Goal: Task Accomplishment & Management: Manage account settings

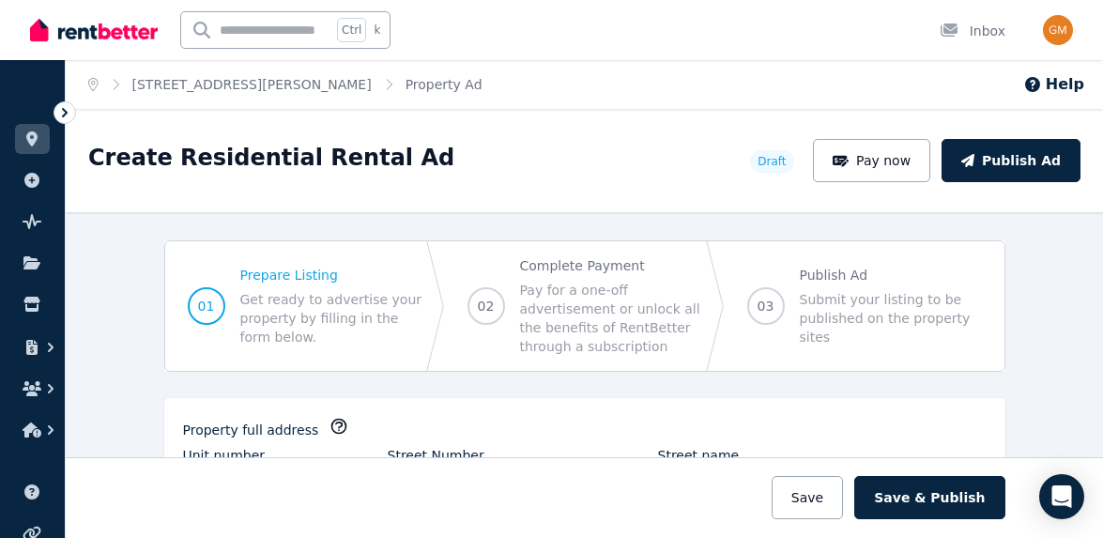
select select "***"
select select "**********"
click at [26, 267] on icon at bounding box center [31, 262] width 17 height 13
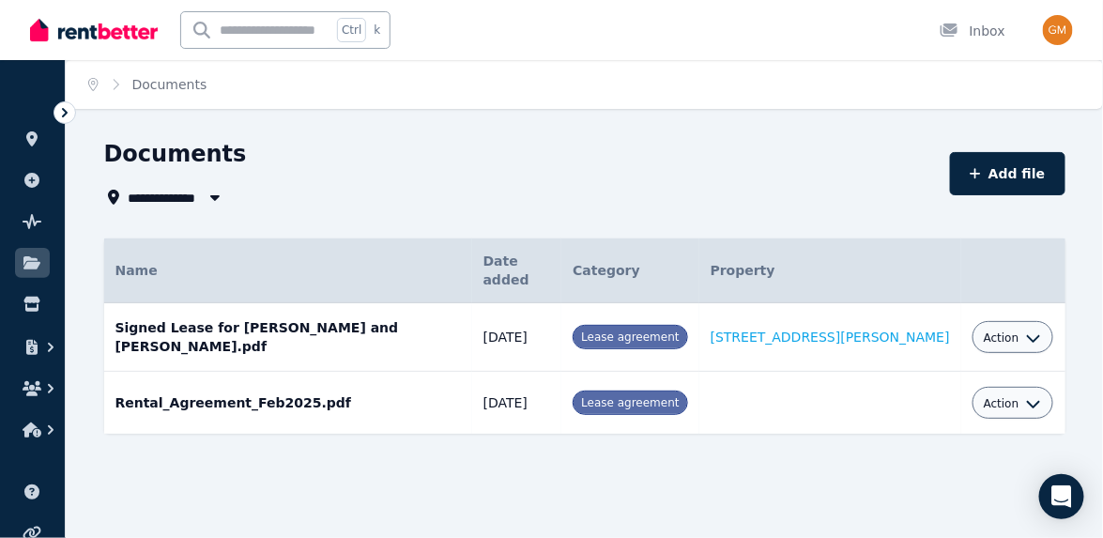
drag, startPoint x: 607, startPoint y: 318, endPoint x: 533, endPoint y: 321, distance: 74.2
click at [533, 321] on td "[DATE]" at bounding box center [517, 337] width 90 height 69
copy td "[DATE]"
click at [628, 421] on div "Name Details Date added Category Property Signed Lease for [PERSON_NAME] and [P…" at bounding box center [584, 352] width 961 height 229
drag, startPoint x: 260, startPoint y: 308, endPoint x: 347, endPoint y: 317, distance: 87.8
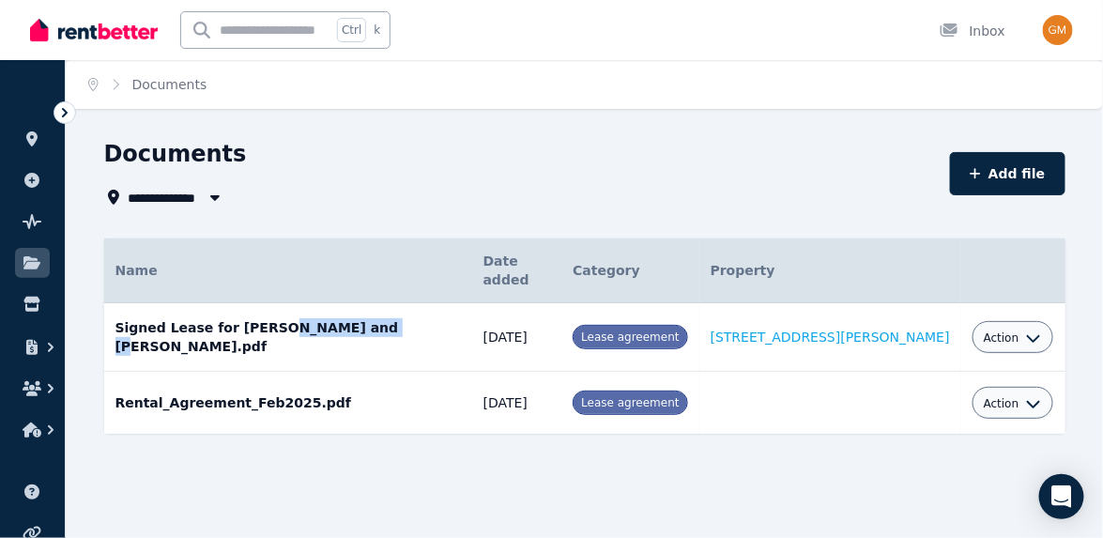
click at [347, 317] on td "Signed Lease for [PERSON_NAME] and [PERSON_NAME].pdf Date added: [DATE] Categor…" at bounding box center [288, 337] width 368 height 69
drag, startPoint x: 317, startPoint y: 385, endPoint x: 466, endPoint y: 379, distance: 149.3
click at [383, 380] on td "Rental_Agreement_Feb2025.pdf Date added: [DATE] Category: Lease agreement" at bounding box center [288, 403] width 368 height 63
click at [1026, 330] on icon "button" at bounding box center [1033, 337] width 15 height 15
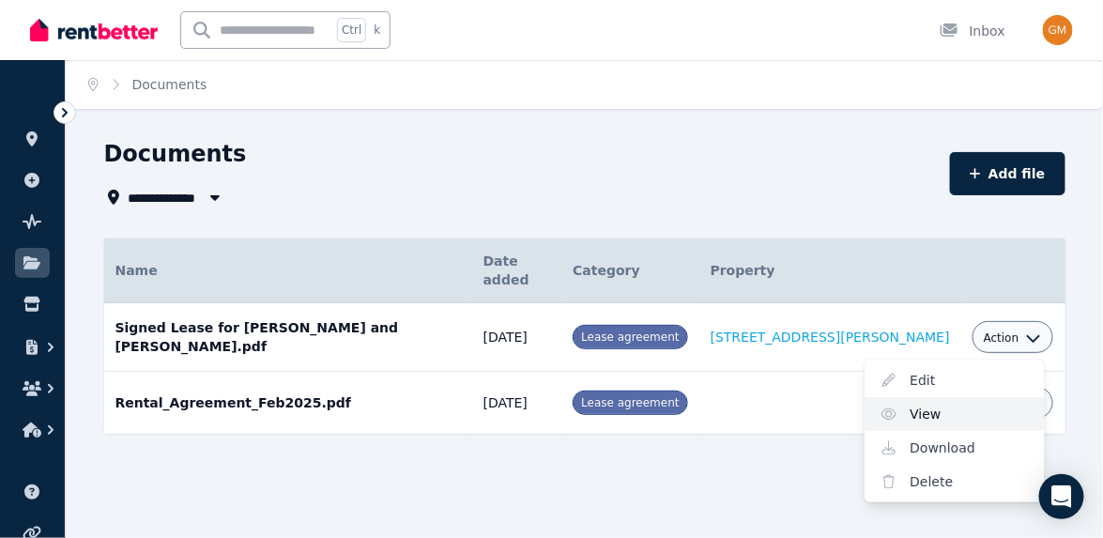
click at [899, 397] on link "View" at bounding box center [954, 414] width 180 height 34
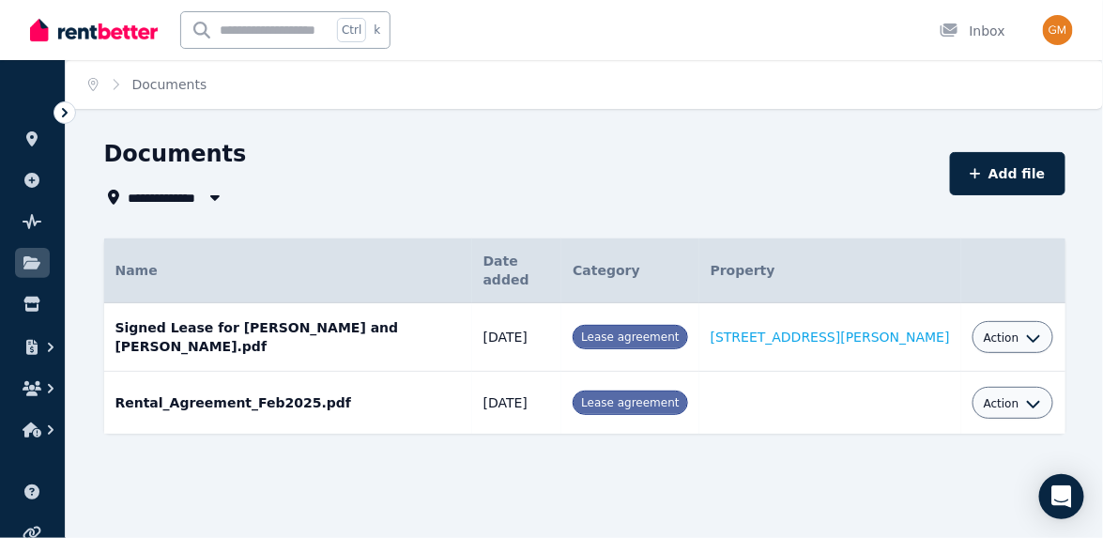
click at [642, 136] on div "**********" at bounding box center [551, 269] width 1103 height 538
click at [29, 341] on icon "button" at bounding box center [31, 347] width 11 height 15
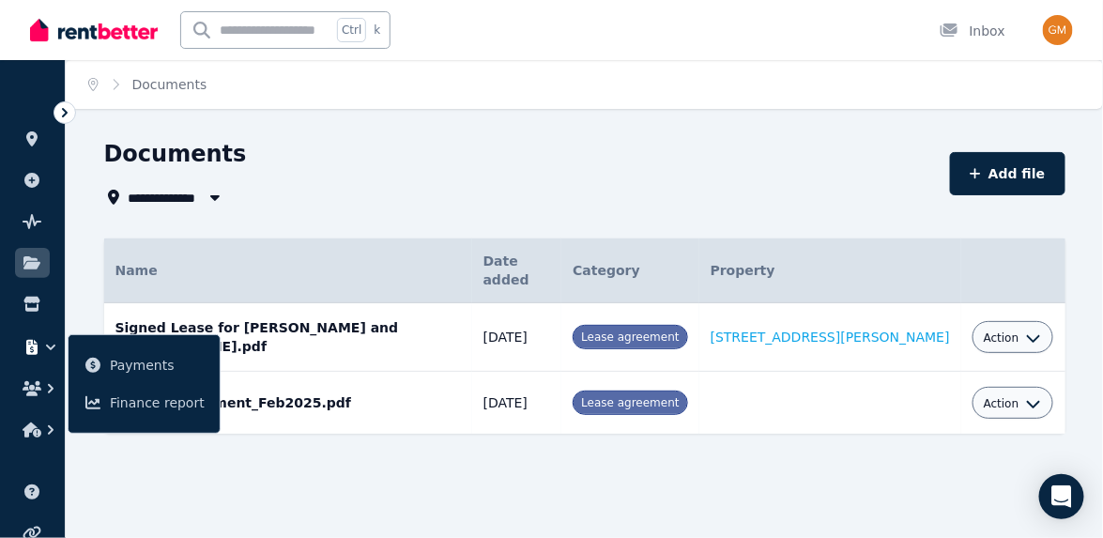
drag, startPoint x: 193, startPoint y: 485, endPoint x: 138, endPoint y: 460, distance: 60.9
click at [191, 485] on div "**********" at bounding box center [551, 269] width 1103 height 538
click at [32, 426] on icon "button" at bounding box center [32, 429] width 19 height 15
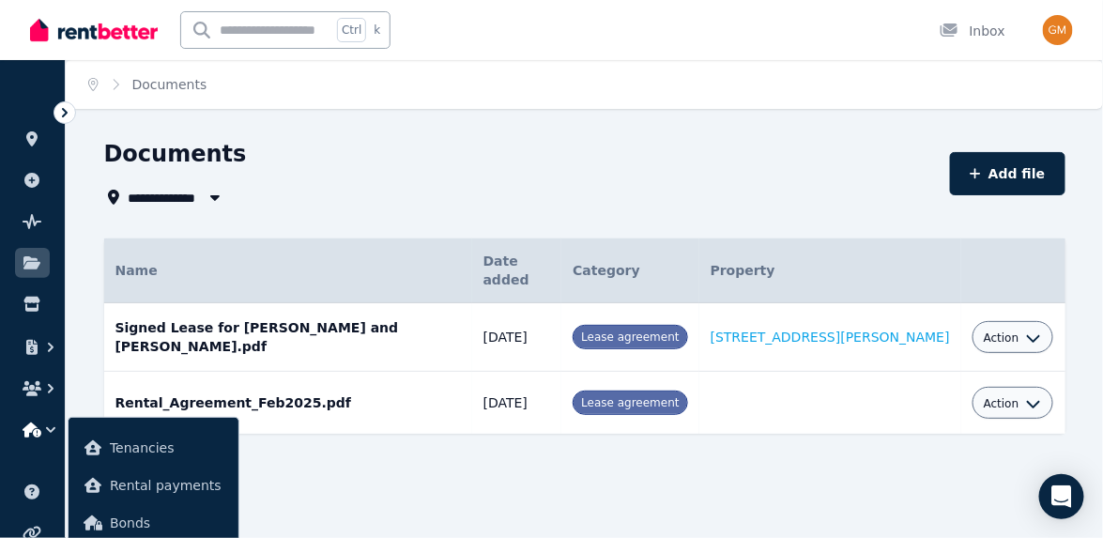
click at [325, 466] on div "**********" at bounding box center [584, 320] width 1037 height 362
click at [130, 454] on span "Tenancies" at bounding box center [167, 447] width 114 height 23
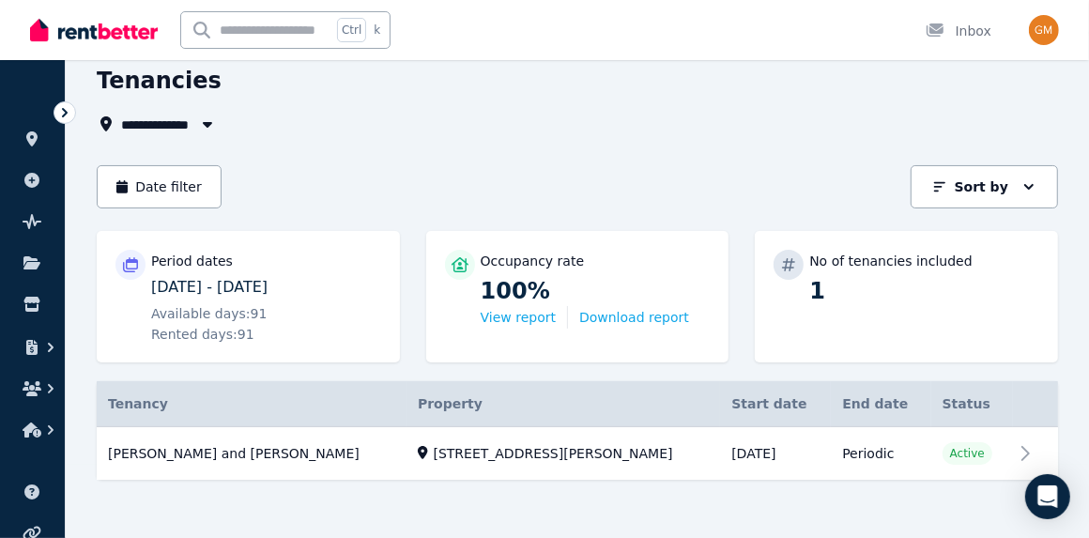
scroll to position [81, 0]
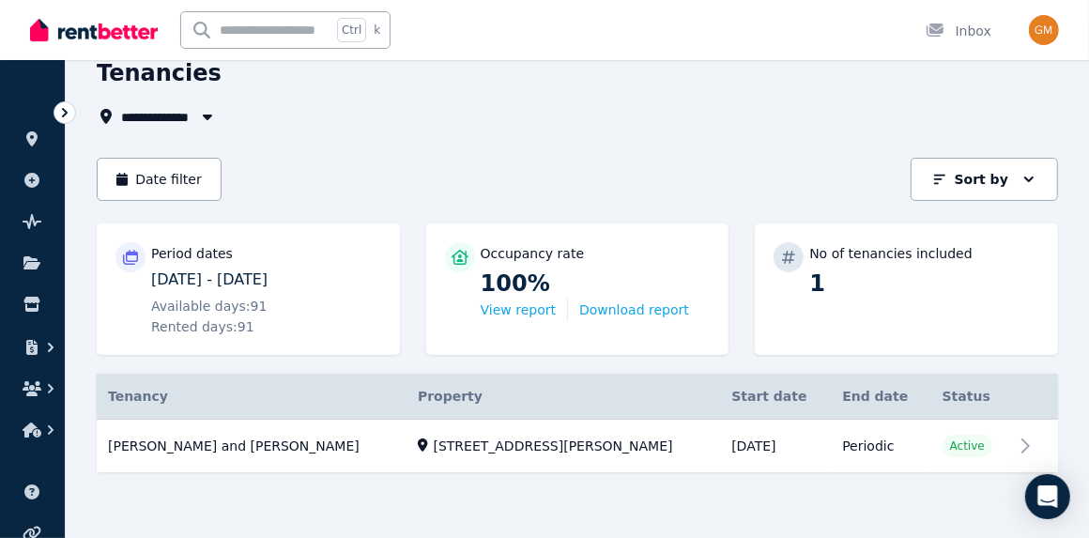
click at [1034, 446] on link "View property details" at bounding box center [577, 445] width 961 height 53
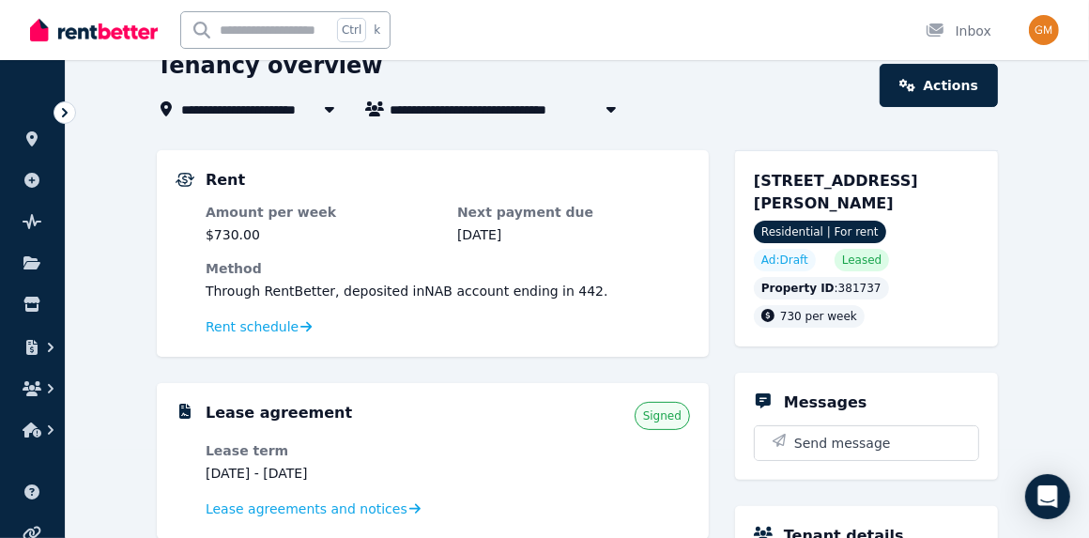
scroll to position [31, 0]
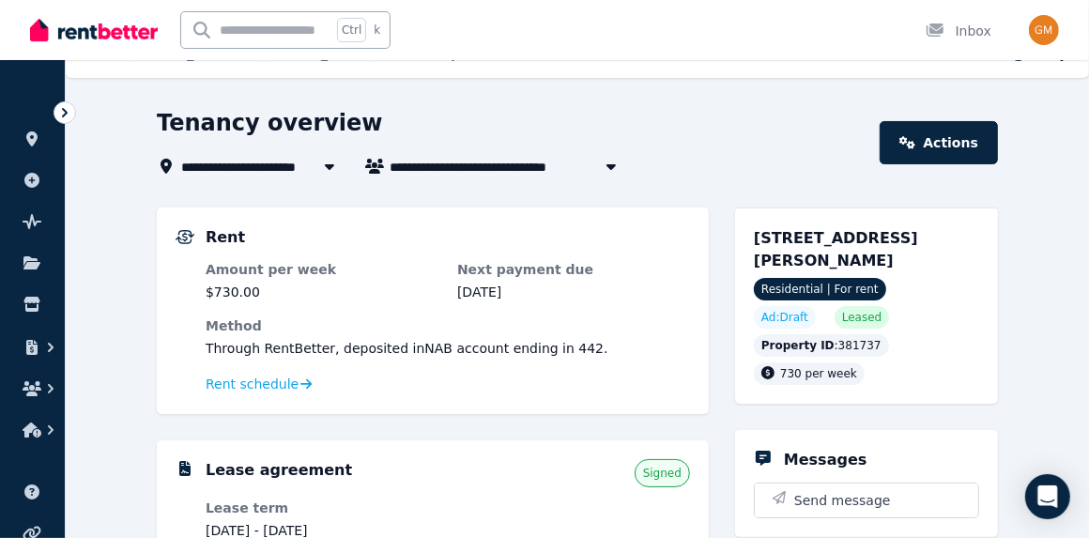
click at [946, 138] on link "Actions" at bounding box center [938, 142] width 118 height 43
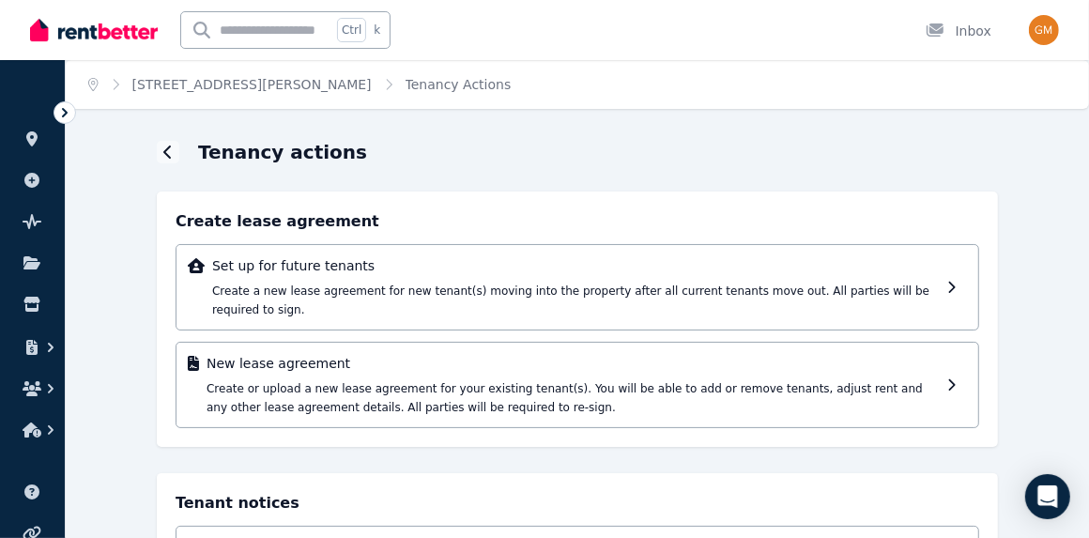
click at [165, 151] on icon at bounding box center [167, 151] width 8 height 13
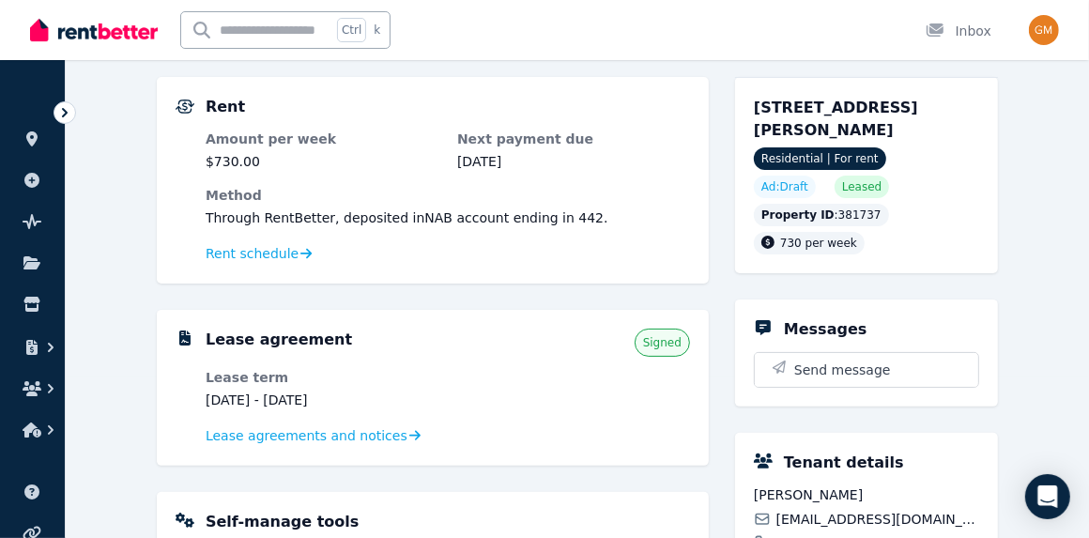
scroll to position [160, 0]
